Goal: Task Accomplishment & Management: Use online tool/utility

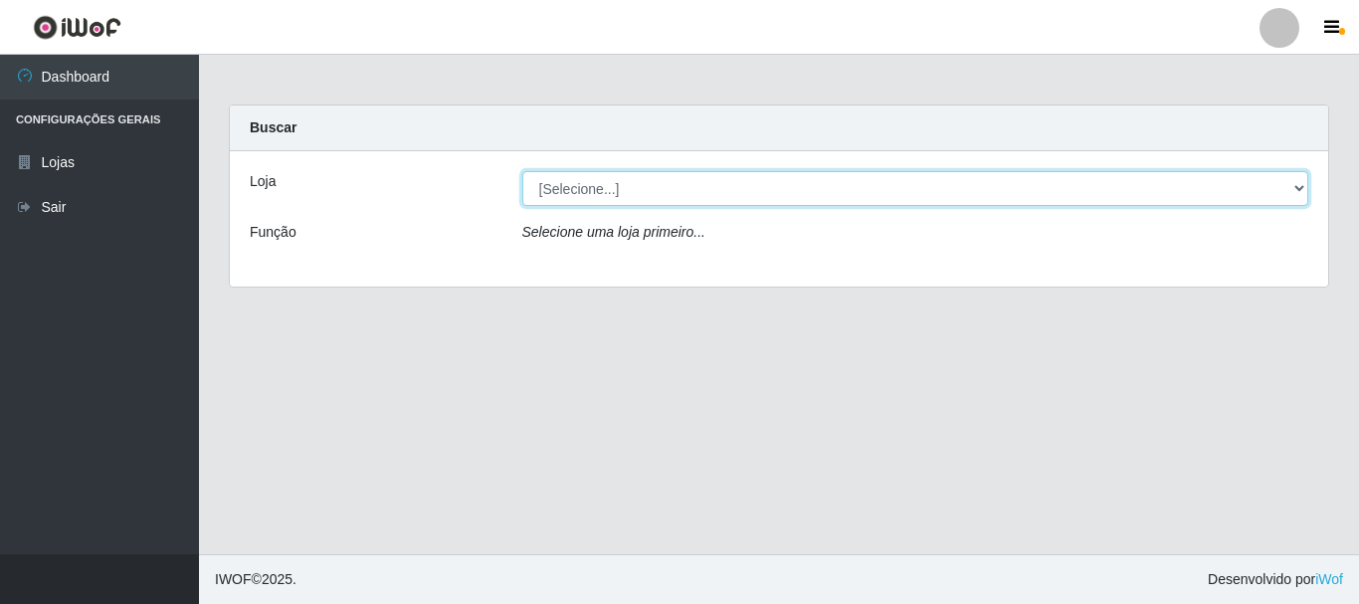
click at [685, 196] on select "[Selecione...] [GEOGRAPHIC_DATA] [GEOGRAPHIC_DATA]" at bounding box center [915, 188] width 787 height 35
select select "64"
click at [522, 171] on select "[Selecione...] [GEOGRAPHIC_DATA] [GEOGRAPHIC_DATA]" at bounding box center [915, 188] width 787 height 35
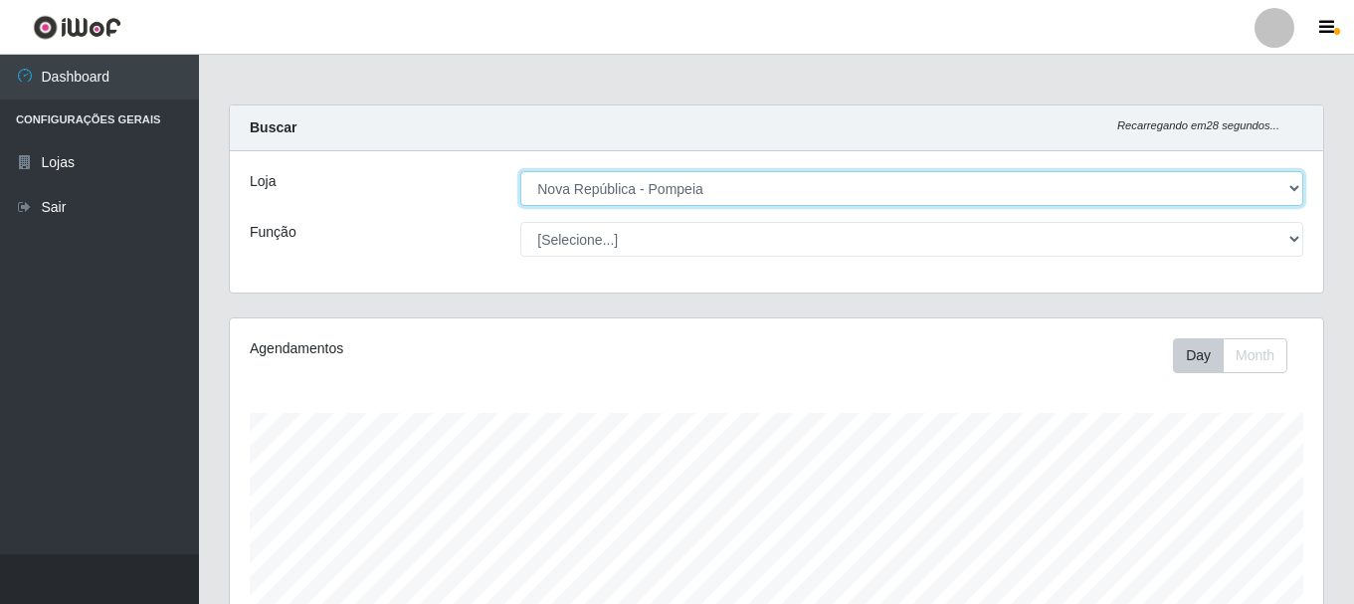
scroll to position [413, 1094]
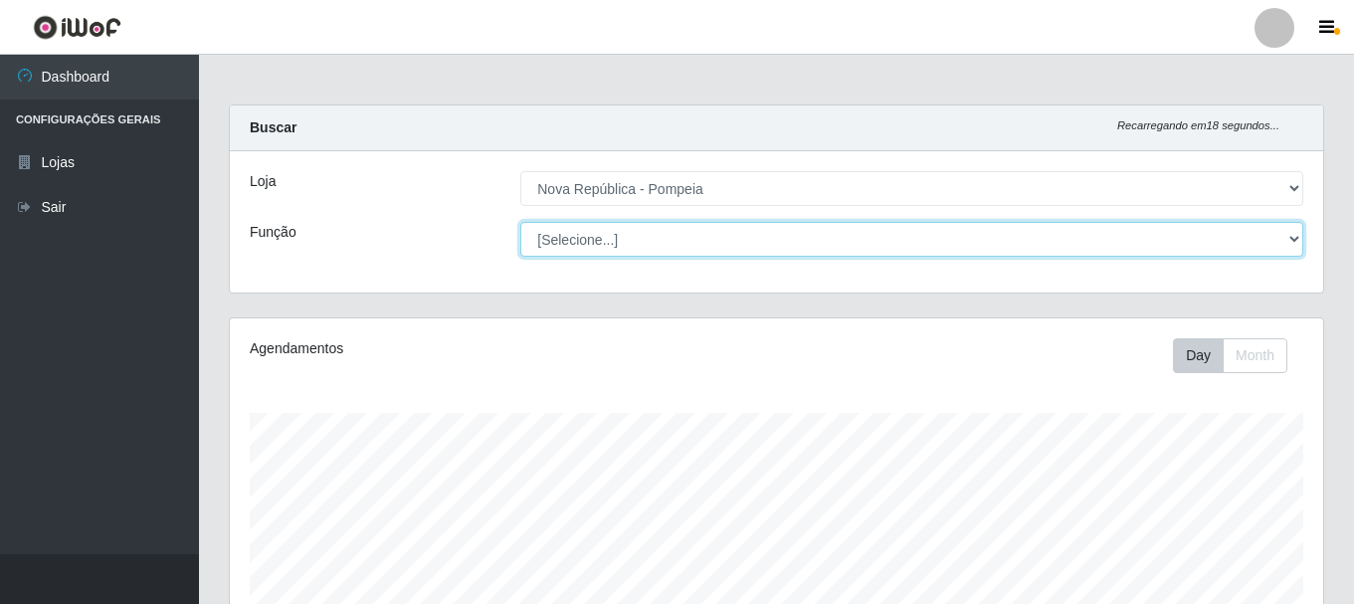
click at [727, 246] on select "[Selecione...] Balconista Operador de Caixa Recepcionista Repositor" at bounding box center [911, 239] width 783 height 35
select select "22"
click at [520, 222] on select "[Selecione...] Balconista Operador de Caixa Recepcionista Repositor" at bounding box center [911, 239] width 783 height 35
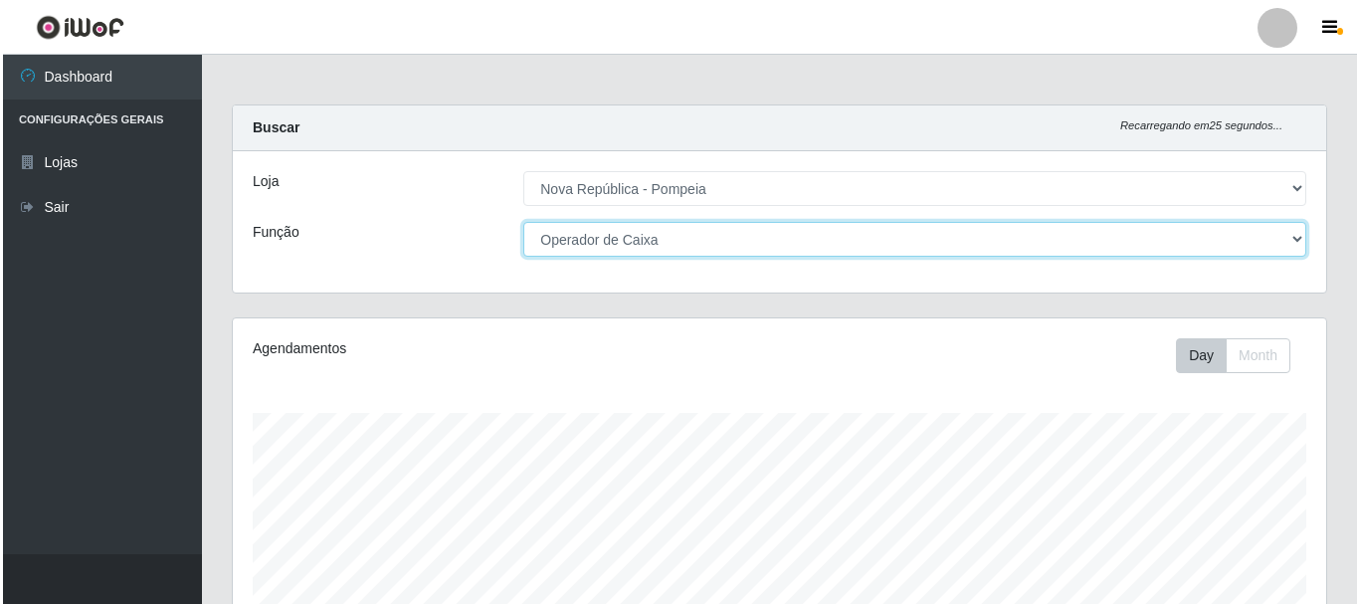
scroll to position [597, 0]
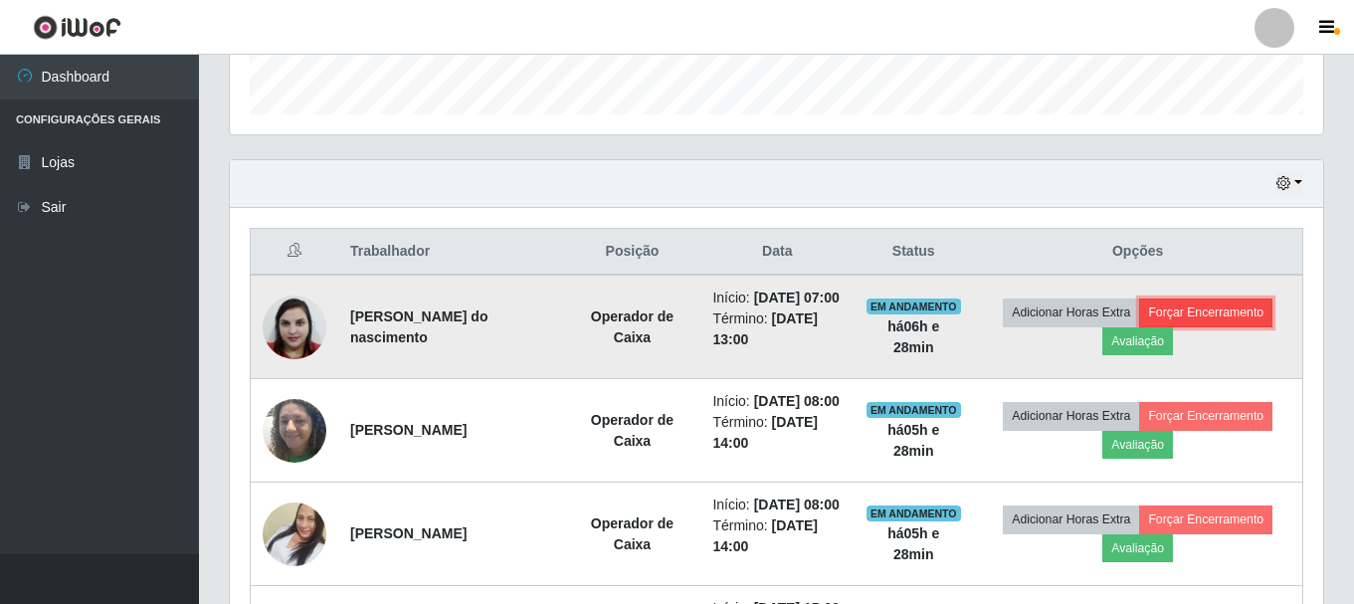
click at [1242, 319] on button "Forçar Encerramento" at bounding box center [1205, 313] width 133 height 28
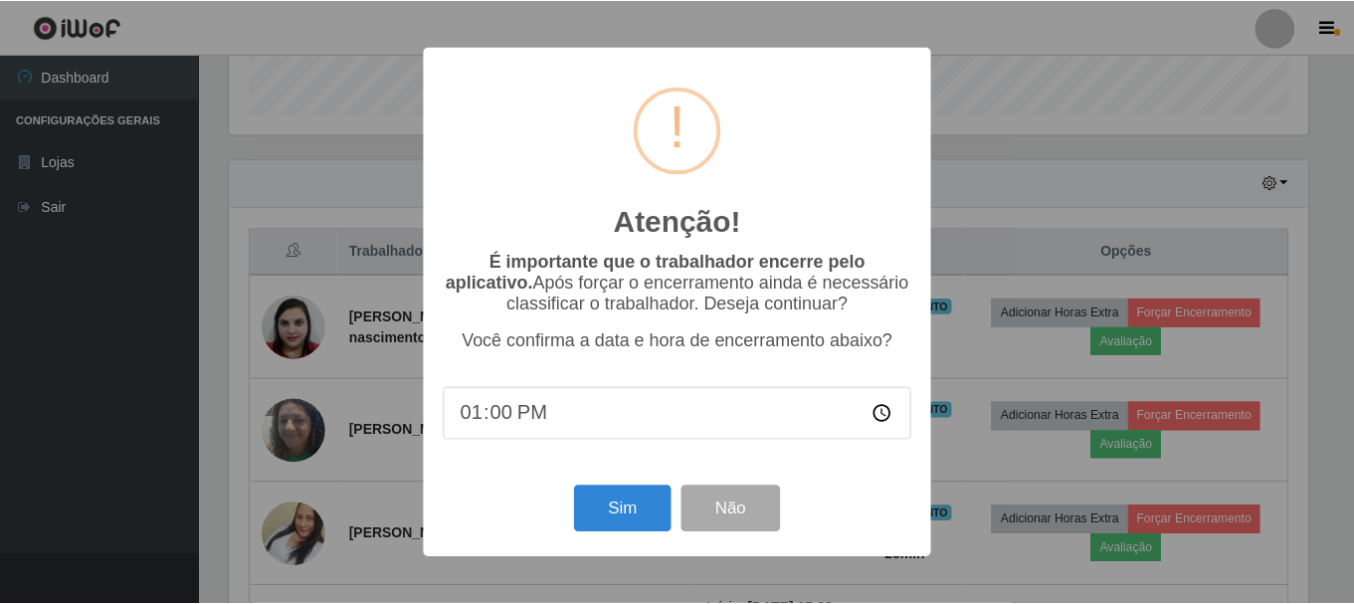
scroll to position [413, 1084]
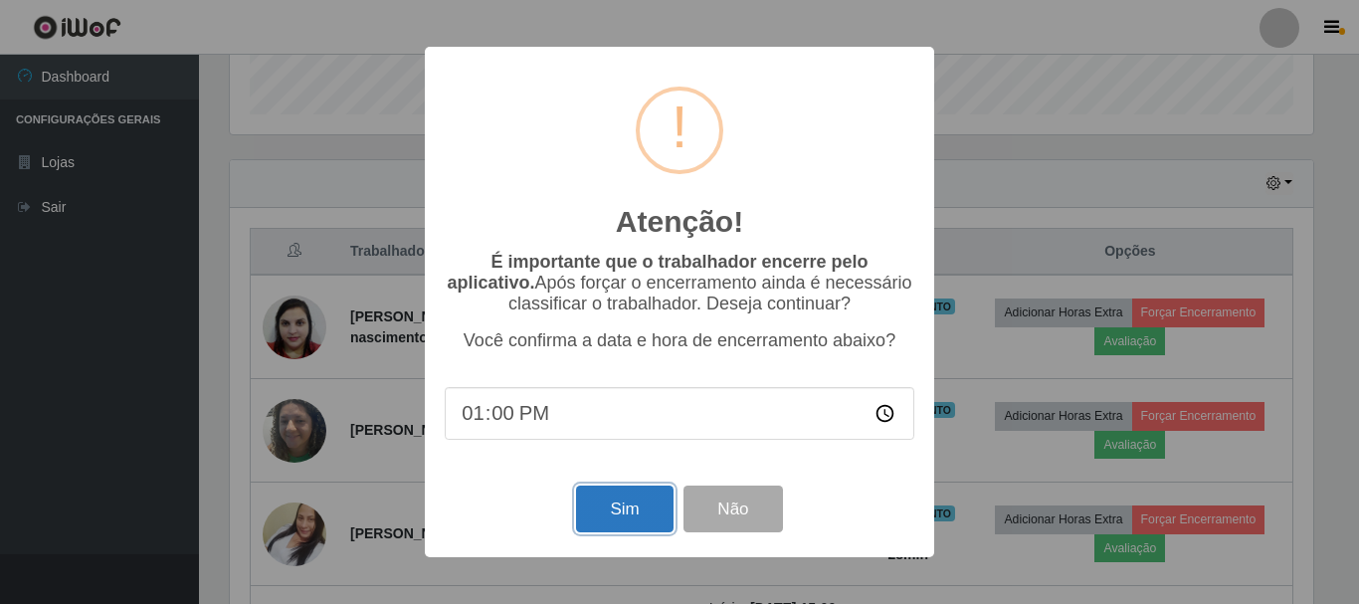
click at [624, 511] on button "Sim" at bounding box center [624, 509] width 97 height 47
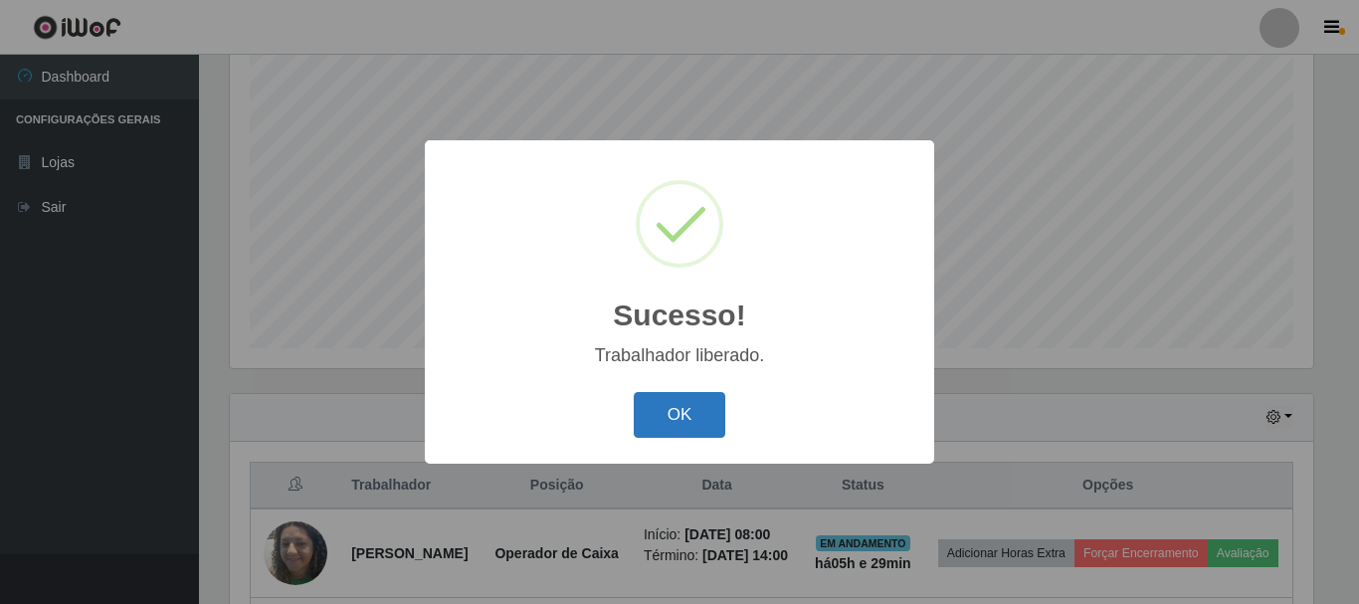
click at [661, 404] on button "OK" at bounding box center [680, 415] width 93 height 47
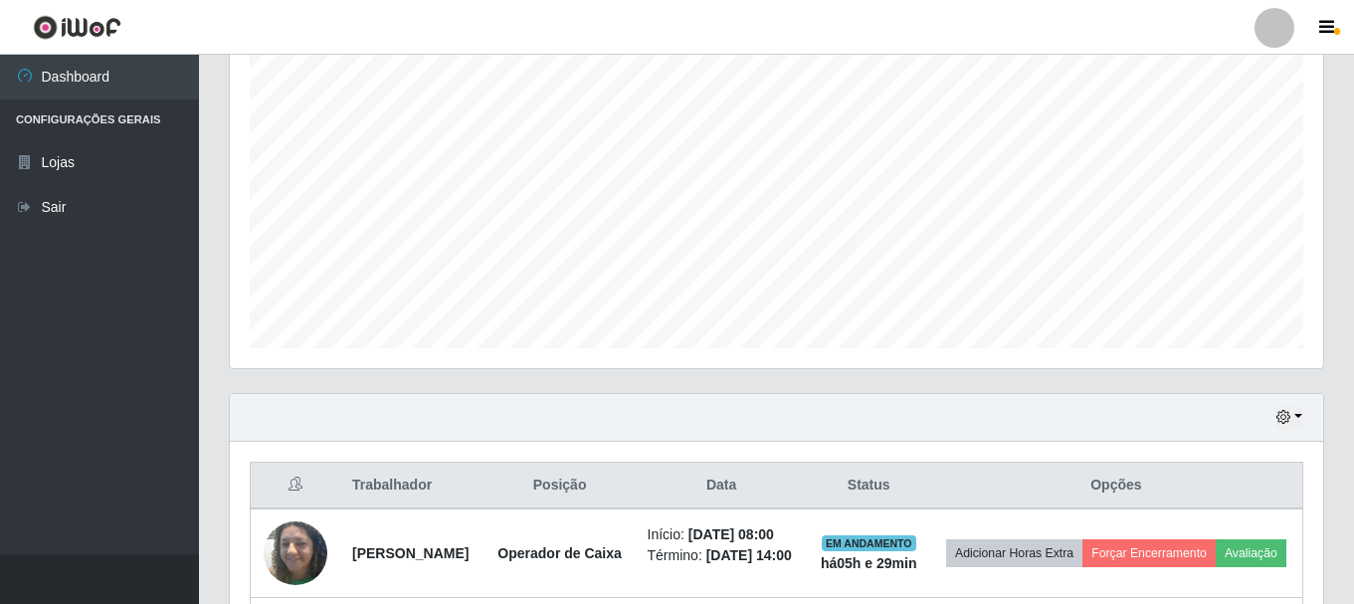
scroll to position [761, 0]
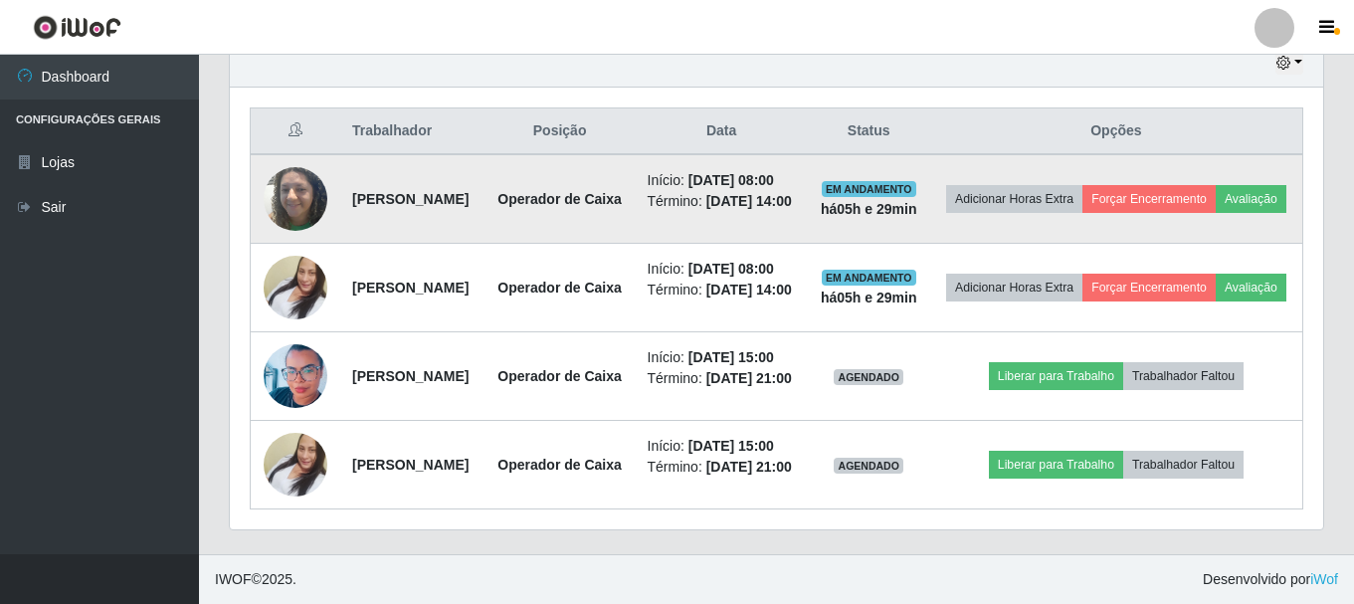
drag, startPoint x: 344, startPoint y: 179, endPoint x: 536, endPoint y: 191, distance: 192.4
click at [485, 191] on td "[PERSON_NAME]" at bounding box center [412, 199] width 144 height 90
copy strong "[PERSON_NAME]"
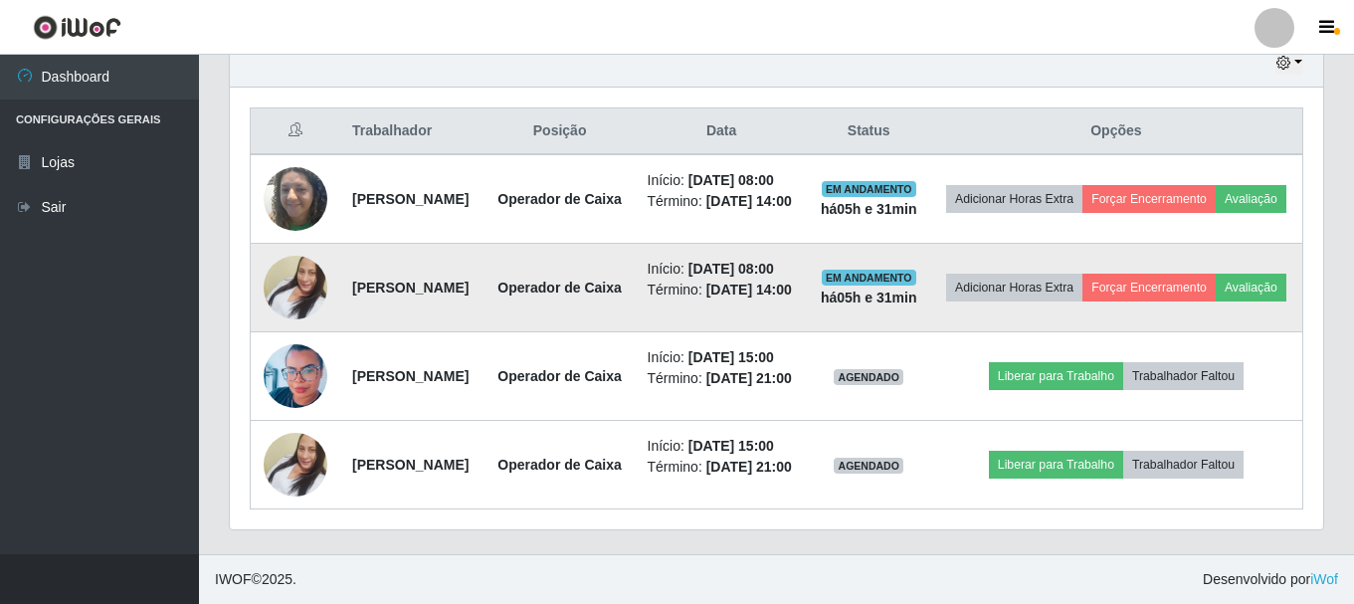
drag, startPoint x: 349, startPoint y: 200, endPoint x: 376, endPoint y: 205, distance: 27.3
click at [474, 244] on td "[PERSON_NAME]" at bounding box center [412, 288] width 144 height 89
drag, startPoint x: 454, startPoint y: 195, endPoint x: 408, endPoint y: 215, distance: 49.9
click at [408, 244] on td "[PERSON_NAME]" at bounding box center [412, 288] width 144 height 89
click at [399, 244] on td "[PERSON_NAME]" at bounding box center [412, 288] width 144 height 89
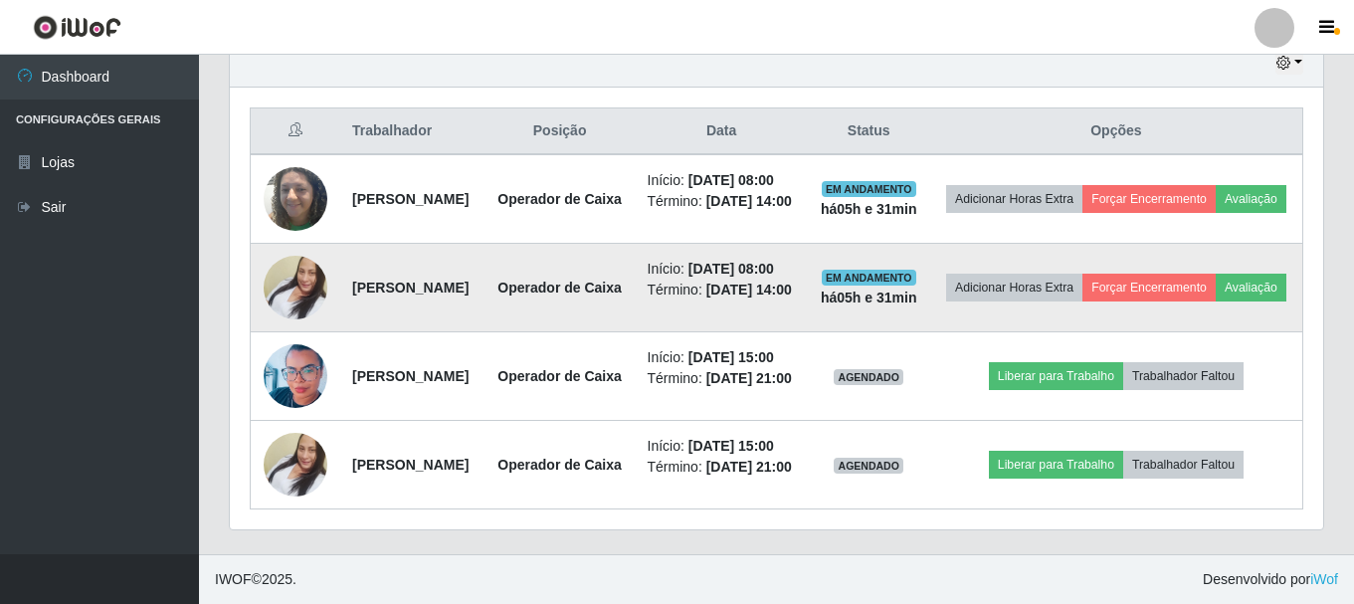
drag, startPoint x: 349, startPoint y: 200, endPoint x: 522, endPoint y: 200, distance: 173.1
click at [485, 244] on td "[PERSON_NAME]" at bounding box center [412, 288] width 144 height 89
copy strong "[PERSON_NAME]"
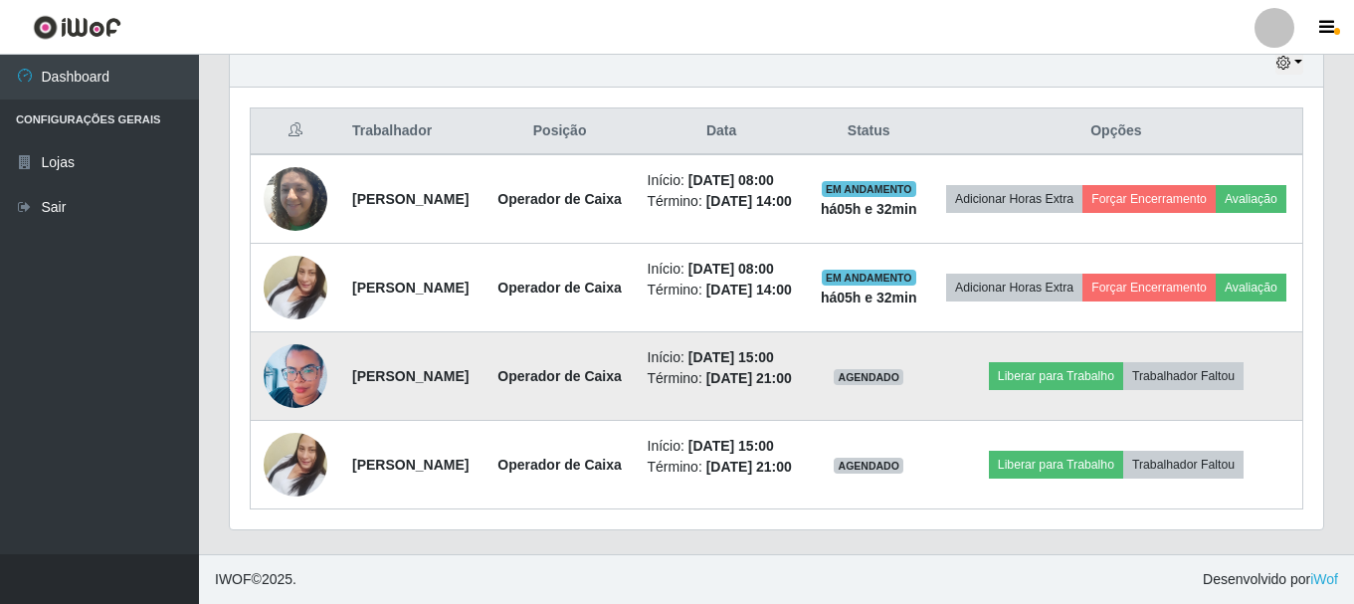
drag, startPoint x: 349, startPoint y: 315, endPoint x: 508, endPoint y: 342, distance: 160.5
click at [485, 342] on td "[PERSON_NAME]" at bounding box center [412, 376] width 144 height 89
copy strong "[PERSON_NAME]"
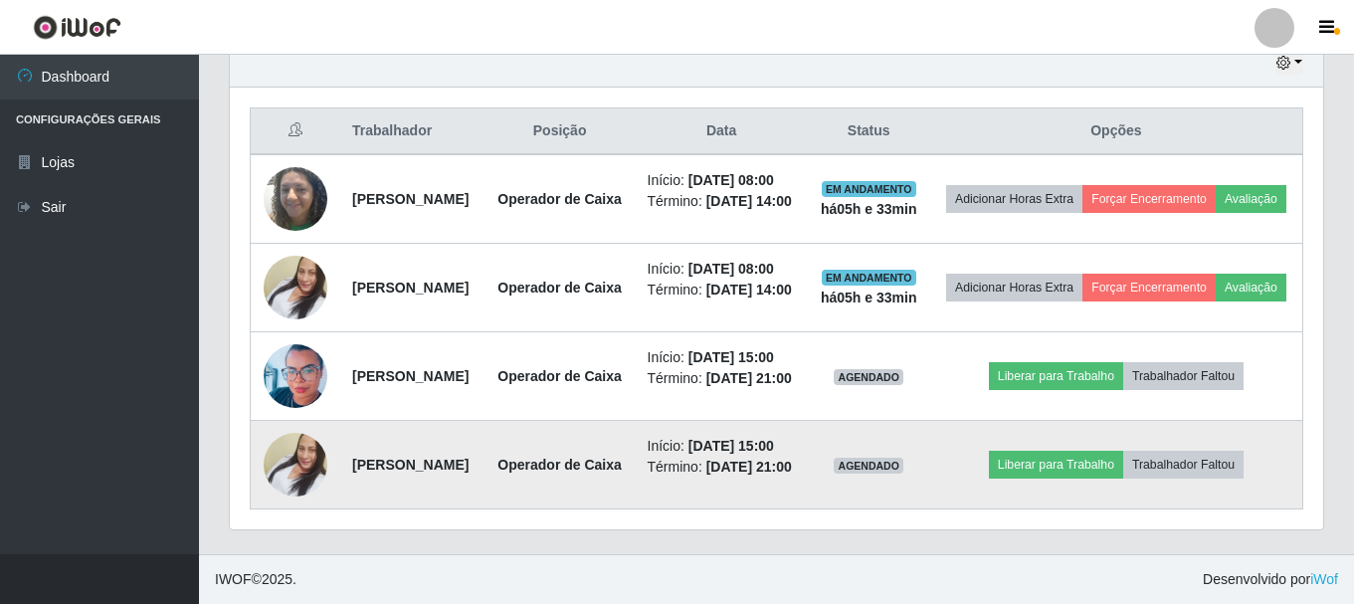
drag, startPoint x: 346, startPoint y: 453, endPoint x: 539, endPoint y: 462, distance: 193.3
click at [485, 462] on td "[PERSON_NAME]" at bounding box center [412, 465] width 144 height 89
copy strong "[PERSON_NAME]"
